Goal: Information Seeking & Learning: Learn about a topic

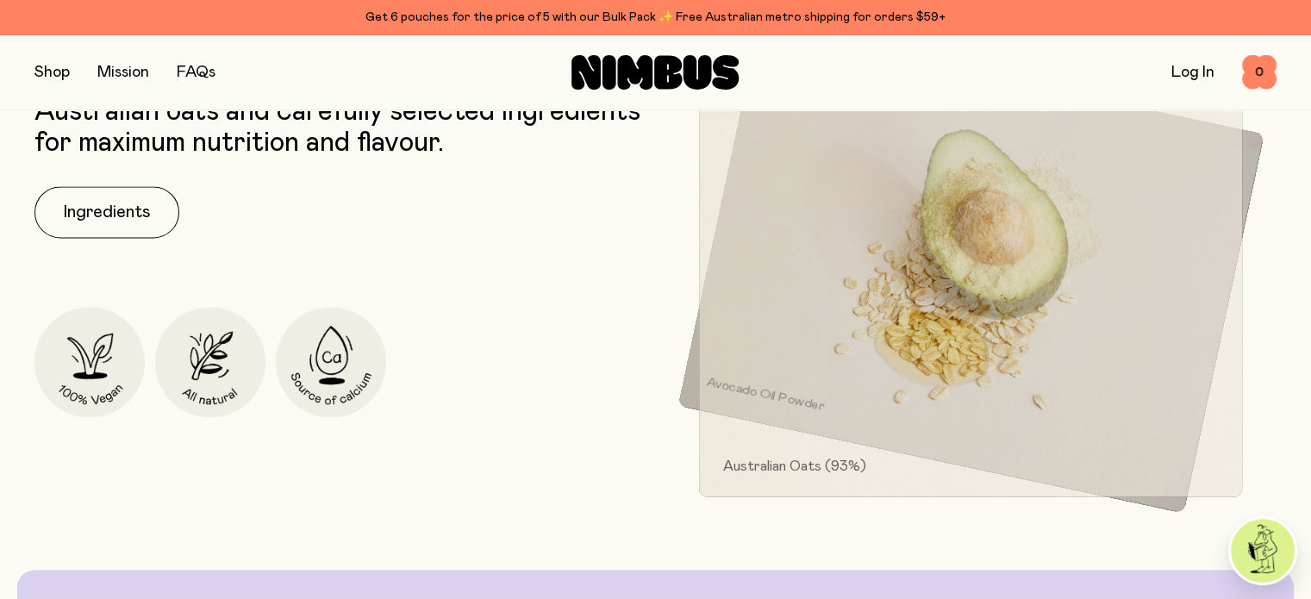
scroll to position [2499, 0]
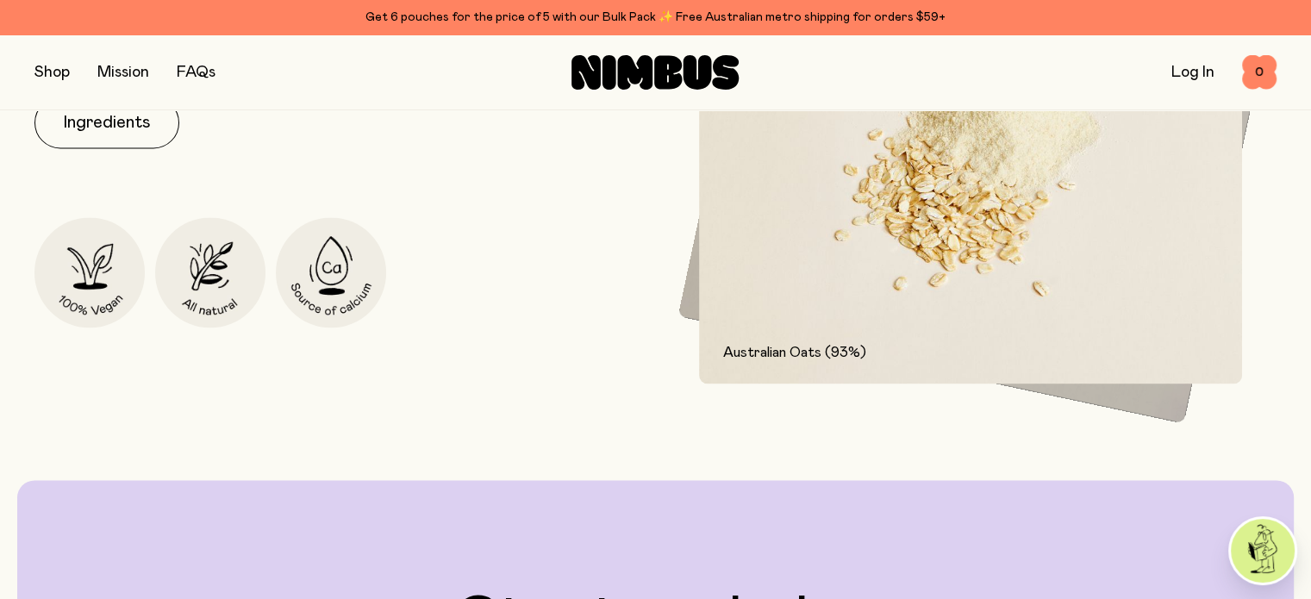
click at [53, 71] on button "button" at bounding box center [51, 72] width 35 height 24
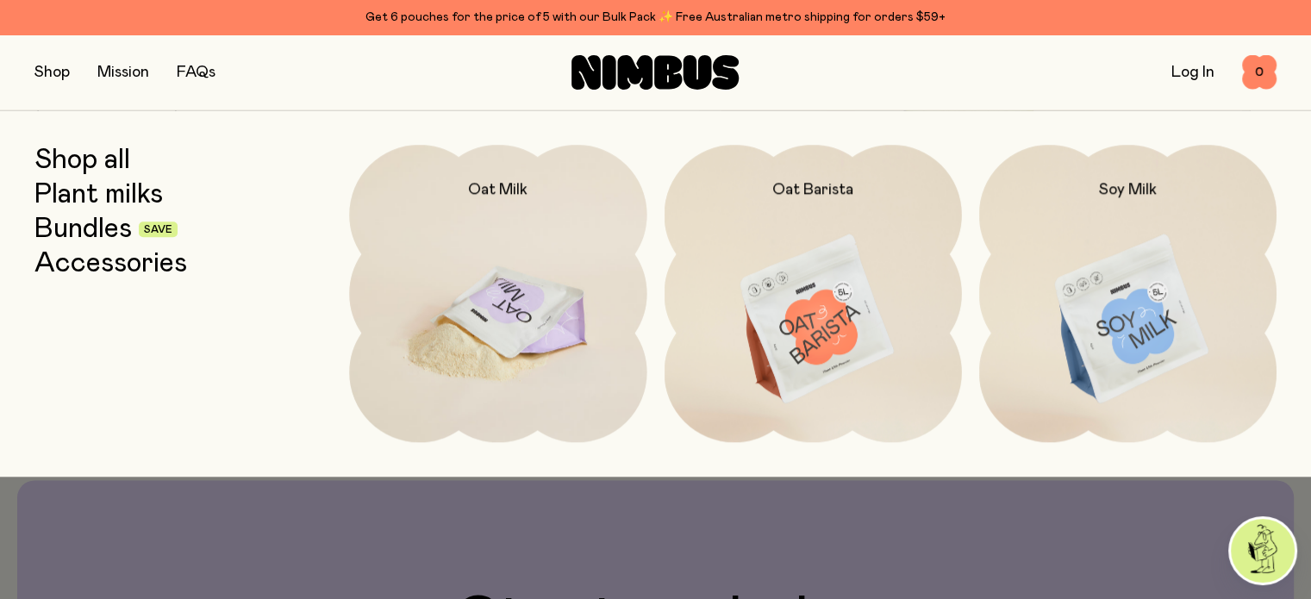
click at [472, 215] on img at bounding box center [497, 320] width 297 height 350
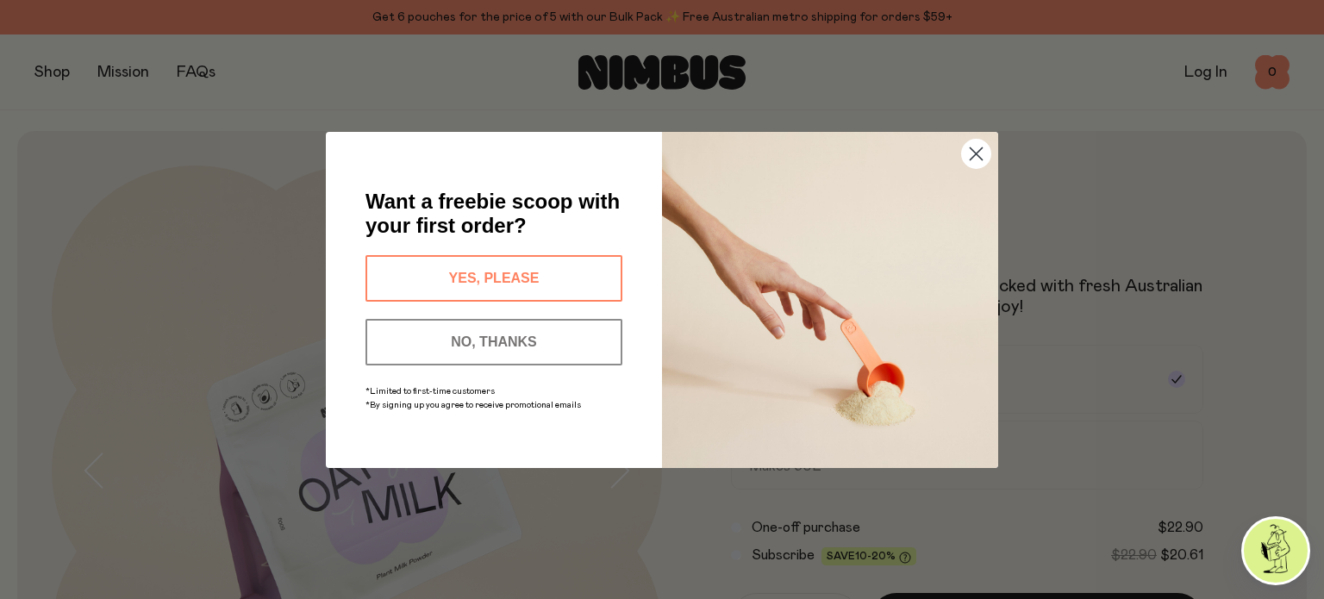
click at [976, 151] on circle "Close dialog" at bounding box center [976, 153] width 28 height 28
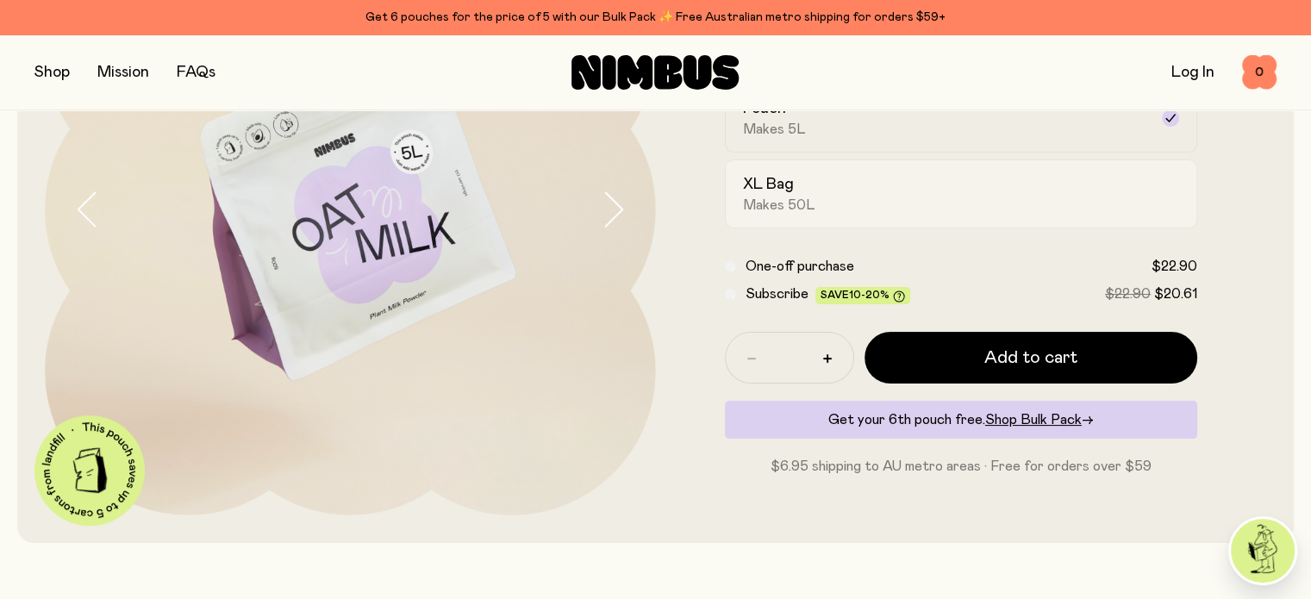
scroll to position [259, 0]
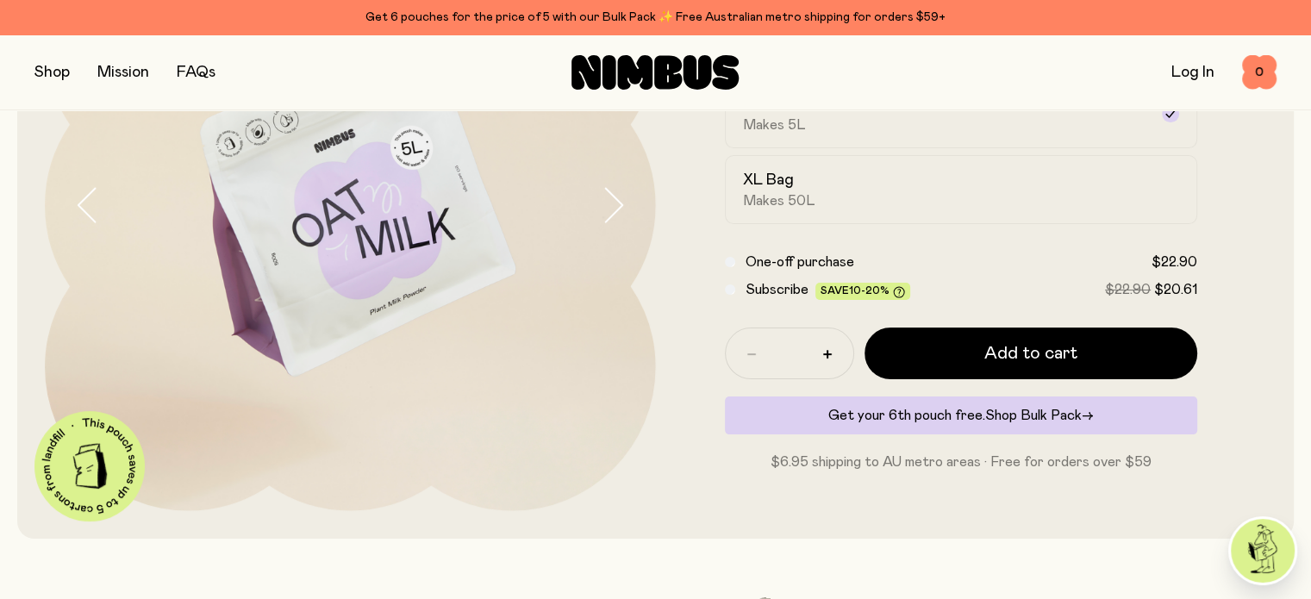
click at [1037, 416] on span "Shop Bulk Pack" at bounding box center [1033, 416] width 97 height 14
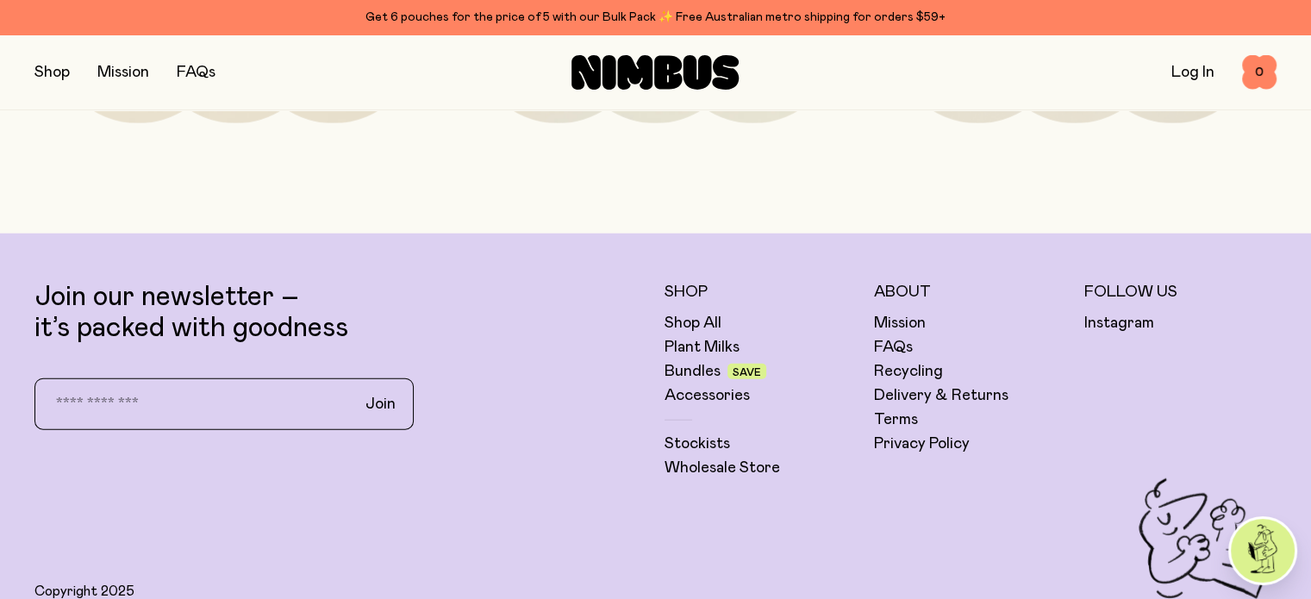
scroll to position [4309, 0]
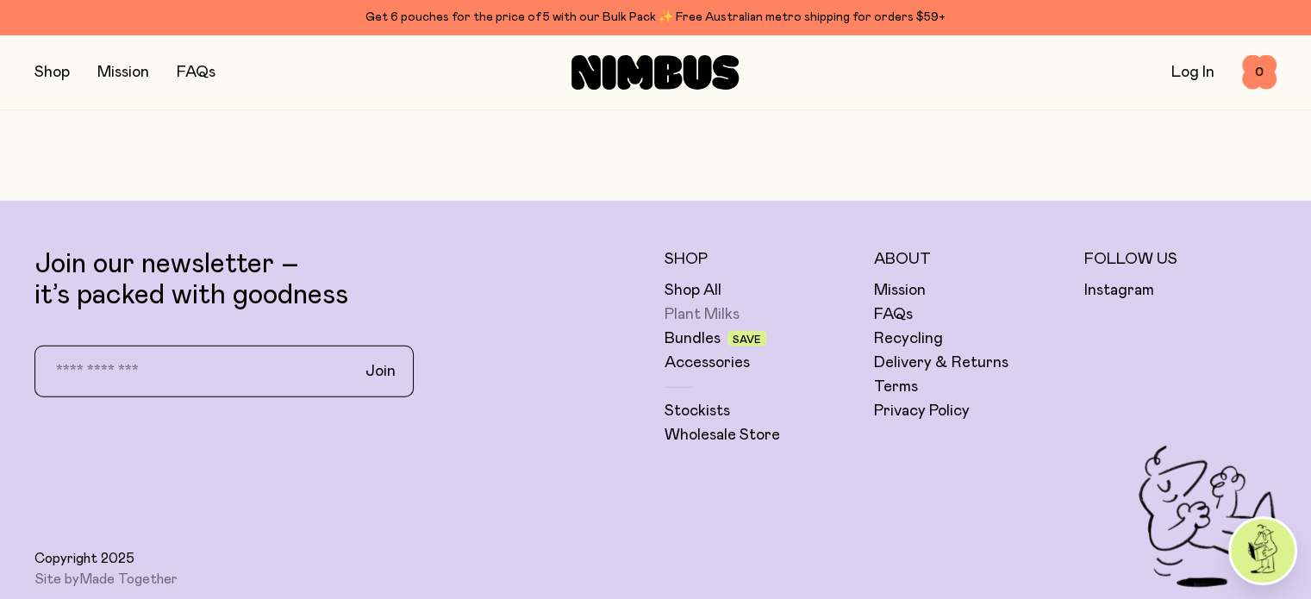
click at [683, 325] on link "Plant Milks" at bounding box center [702, 314] width 75 height 21
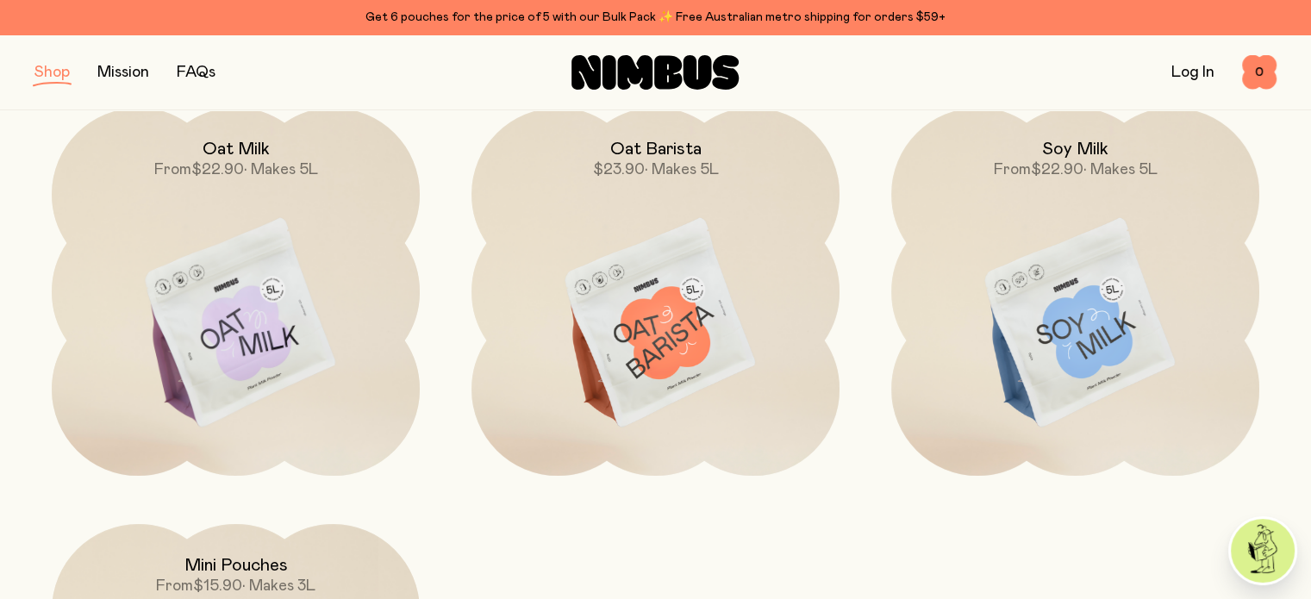
scroll to position [259, 0]
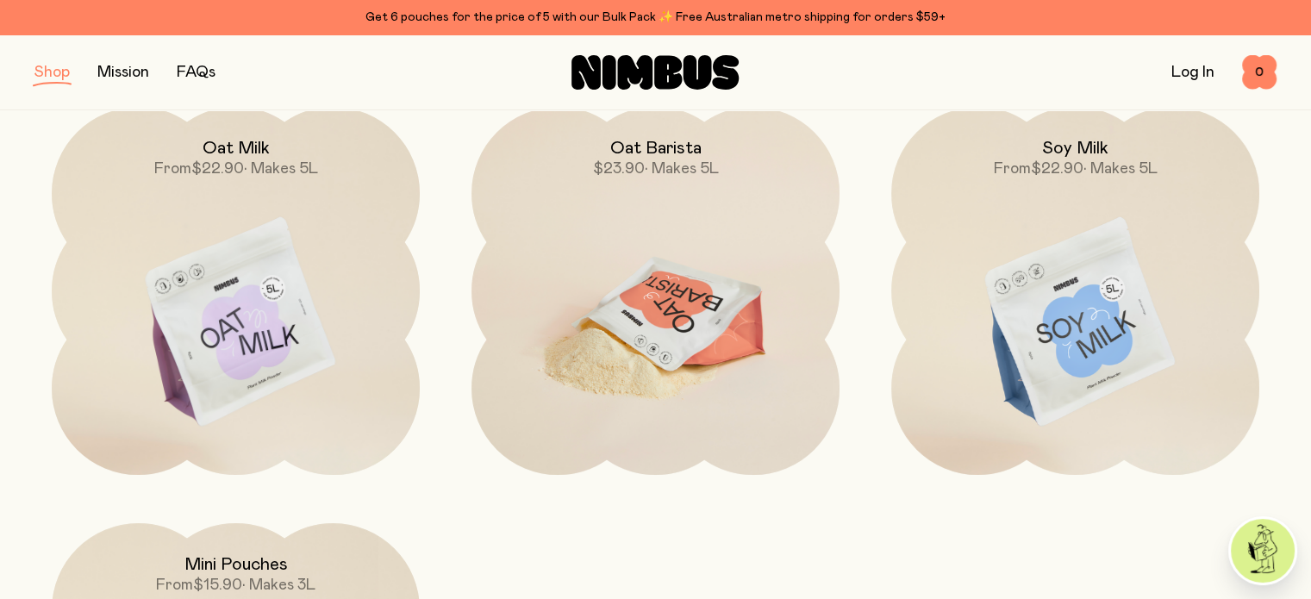
click at [668, 295] on img at bounding box center [655, 323] width 368 height 433
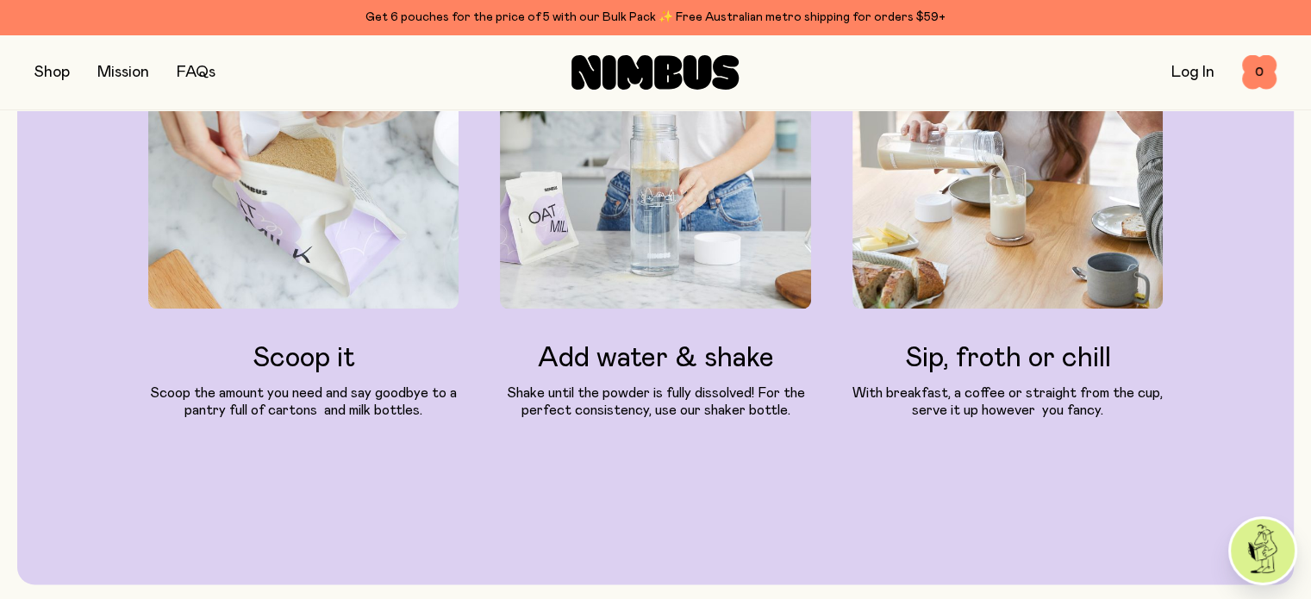
scroll to position [2238, 0]
